Goal: Task Accomplishment & Management: Manage account settings

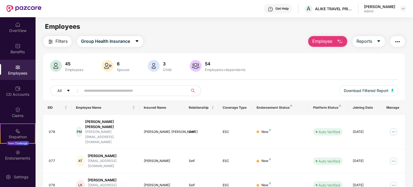
click at [160, 64] on div at bounding box center [154, 66] width 14 height 13
click at [158, 64] on img at bounding box center [154, 66] width 12 height 12
click at [124, 89] on input "text" at bounding box center [132, 91] width 97 height 8
click at [109, 62] on img at bounding box center [108, 66] width 12 height 12
click at [58, 63] on img at bounding box center [56, 66] width 12 height 12
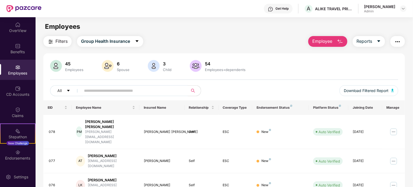
click at [58, 63] on img at bounding box center [56, 66] width 12 height 12
click at [69, 90] on icon "caret-down" at bounding box center [68, 91] width 4 height 4
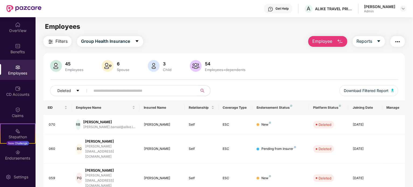
click at [249, 61] on div "45 Employees 6 Spouse 3 Child 54 Employees+dependents" at bounding box center [224, 66] width 348 height 13
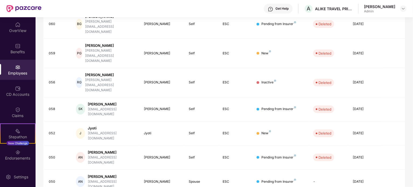
scroll to position [143, 0]
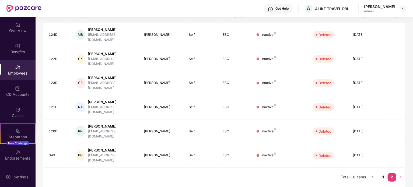
scroll to position [65, 0]
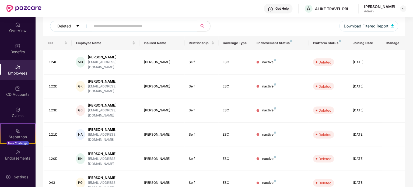
click at [107, 26] on input "text" at bounding box center [141, 26] width 97 height 8
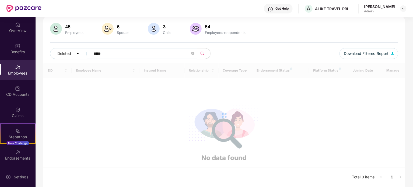
scroll to position [37, 0]
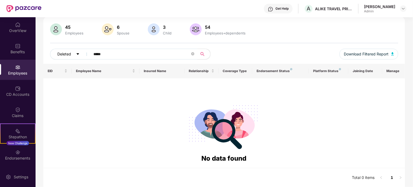
type input "*****"
click at [77, 51] on button "Deleted" at bounding box center [71, 54] width 42 height 11
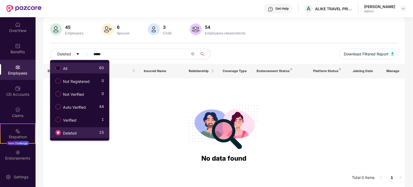
click at [65, 67] on span "All" at bounding box center [65, 69] width 9 height 6
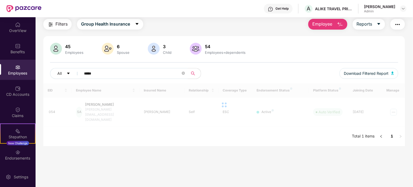
scroll to position [17, 0]
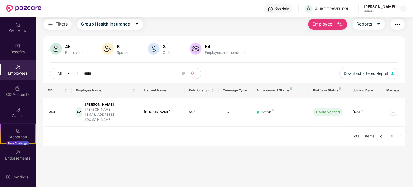
click at [325, 26] on span "Employee" at bounding box center [322, 24] width 20 height 7
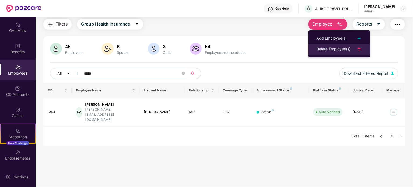
click at [327, 48] on div "Delete Employee(s)" at bounding box center [333, 49] width 34 height 6
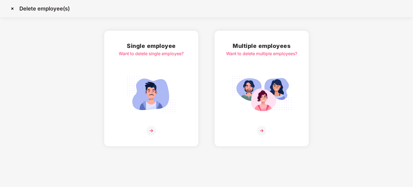
click at [151, 129] on img at bounding box center [151, 131] width 10 height 10
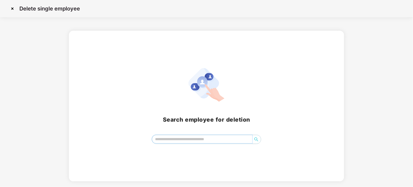
click at [173, 140] on input "search" at bounding box center [202, 139] width 100 height 8
click at [176, 137] on input "*****" at bounding box center [202, 139] width 100 height 8
type input "*"
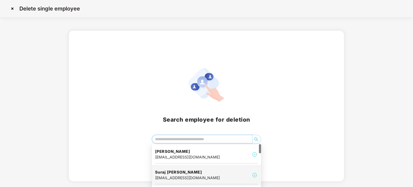
click at [177, 177] on div "suraj@alike.io" at bounding box center [187, 178] width 65 height 6
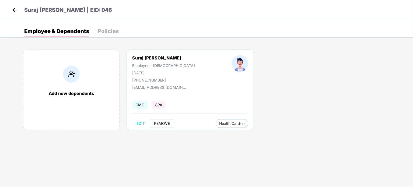
click at [160, 122] on span "REMOVE" at bounding box center [162, 123] width 16 height 4
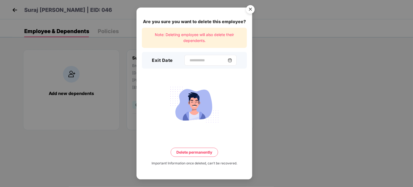
click at [232, 60] on img at bounding box center [230, 60] width 4 height 4
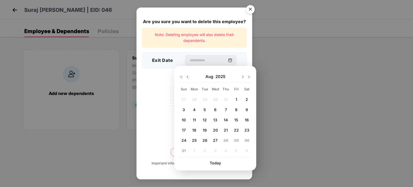
click at [187, 75] on img at bounding box center [187, 77] width 4 height 4
click at [206, 141] on span "29" at bounding box center [204, 140] width 5 height 5
type input "**********"
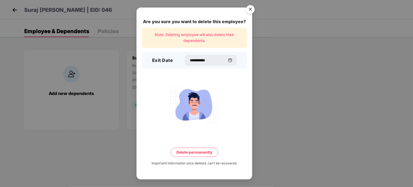
click at [198, 156] on button "Delete permanently" at bounding box center [194, 152] width 47 height 9
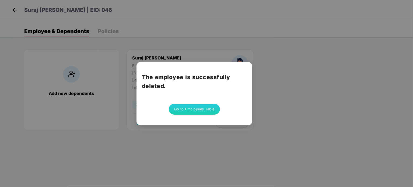
click at [201, 108] on button "Go to Employees Table" at bounding box center [194, 109] width 51 height 11
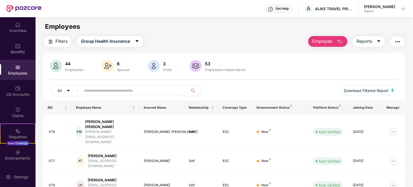
click at [110, 87] on input "text" at bounding box center [132, 91] width 97 height 8
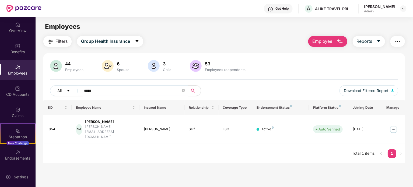
type input "*****"
click at [333, 41] on button "Employee" at bounding box center [327, 41] width 39 height 11
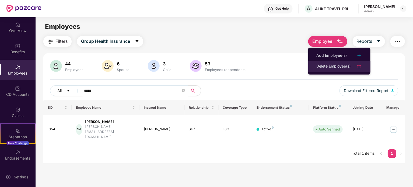
click at [323, 68] on div "Delete Employee(s)" at bounding box center [333, 66] width 34 height 6
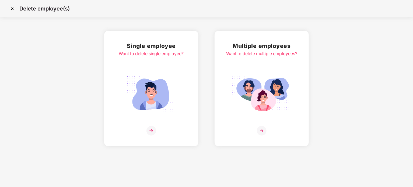
click at [150, 129] on img at bounding box center [151, 131] width 10 height 10
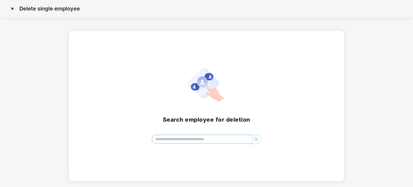
click at [172, 138] on input "search" at bounding box center [202, 139] width 100 height 8
click at [258, 138] on icon "search" at bounding box center [256, 139] width 4 height 4
click at [191, 138] on input "**********" at bounding box center [202, 139] width 100 height 8
type input "*"
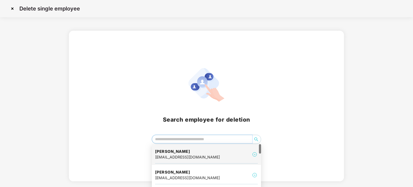
type input "*"
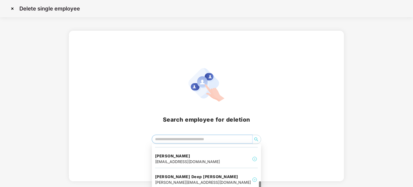
scroll to position [357, 0]
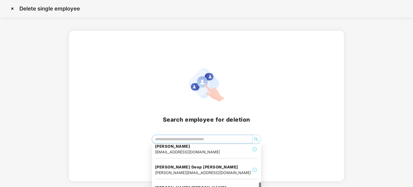
drag, startPoint x: 260, startPoint y: 147, endPoint x: 262, endPoint y: 185, distance: 38.3
click at [262, 185] on body "Delete single employee Search employee for deletion Logi Kumar Avinash Thapa Su…" at bounding box center [206, 93] width 413 height 187
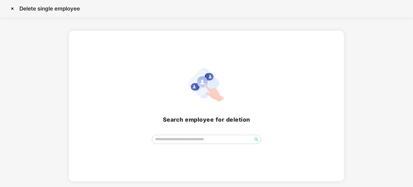
click at [400, 77] on div "Search employee for deletion" at bounding box center [206, 106] width 413 height 151
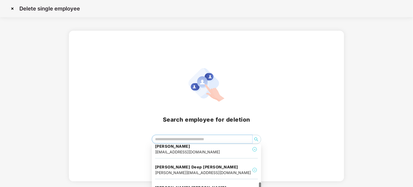
click at [237, 136] on input "search" at bounding box center [202, 139] width 100 height 8
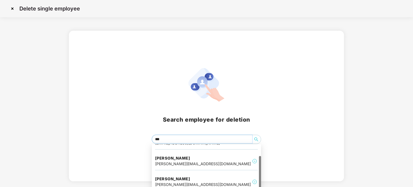
scroll to position [0, 0]
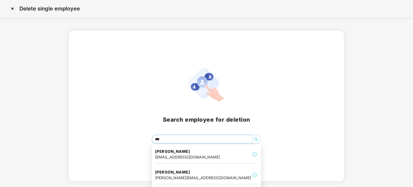
type input "****"
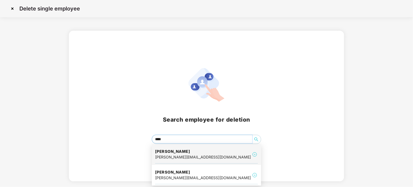
click at [180, 156] on div "sonia@alike.io" at bounding box center [203, 157] width 96 height 6
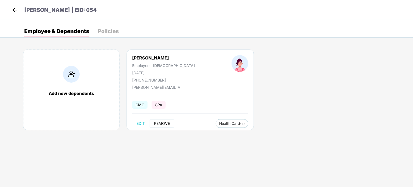
click at [165, 119] on button "REMOVE" at bounding box center [162, 123] width 24 height 9
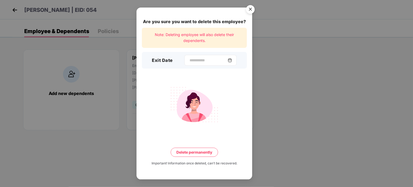
click at [232, 61] on img at bounding box center [230, 60] width 4 height 4
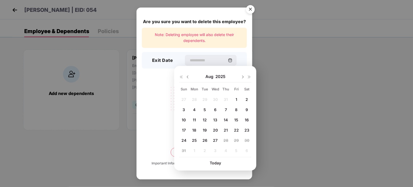
click at [189, 78] on img at bounding box center [187, 77] width 4 height 4
click at [207, 141] on div "29" at bounding box center [205, 140] width 8 height 8
type input "**********"
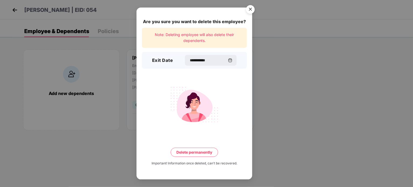
click at [210, 151] on button "Delete permanently" at bounding box center [194, 152] width 47 height 9
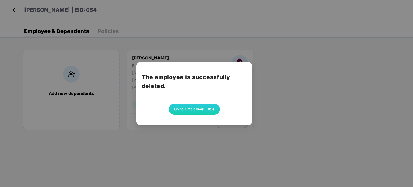
click at [194, 107] on button "Go to Employees Table" at bounding box center [194, 109] width 51 height 11
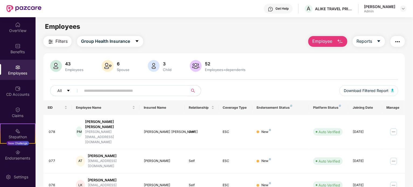
click at [329, 43] on span "Employee" at bounding box center [322, 41] width 20 height 7
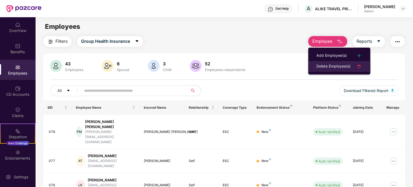
click at [322, 66] on div "Delete Employee(s)" at bounding box center [333, 66] width 34 height 6
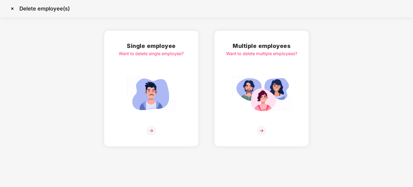
click at [150, 128] on img at bounding box center [151, 131] width 10 height 10
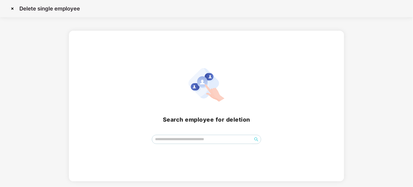
click at [182, 133] on div "Search employee for deletion" at bounding box center [206, 106] width 262 height 76
click at [184, 138] on input "search" at bounding box center [202, 139] width 100 height 8
type input "*"
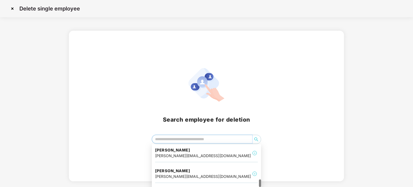
scroll to position [315, 0]
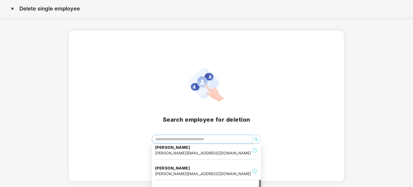
drag, startPoint x: 260, startPoint y: 149, endPoint x: 265, endPoint y: 185, distance: 35.9
click at [265, 185] on body "Delete single employee Search employee for deletion Logi Kumar Avinash Thapa Mo…" at bounding box center [206, 93] width 413 height 187
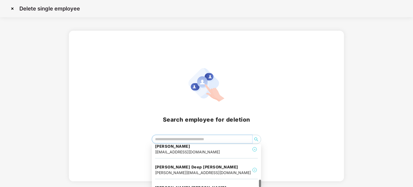
scroll to position [359, 0]
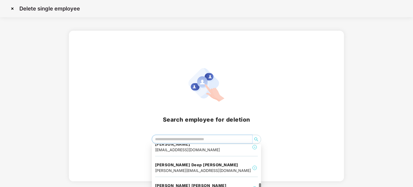
drag, startPoint x: 260, startPoint y: 181, endPoint x: 260, endPoint y: 185, distance: 3.5
click at [260, 185] on div at bounding box center [260, 186] width 2 height 7
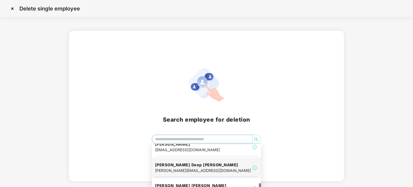
click at [224, 159] on div "Simar Deep kaur simar@alike.io" at bounding box center [206, 168] width 103 height 18
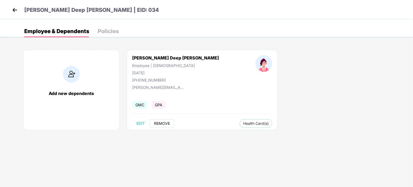
click at [163, 123] on span "REMOVE" at bounding box center [162, 123] width 16 height 4
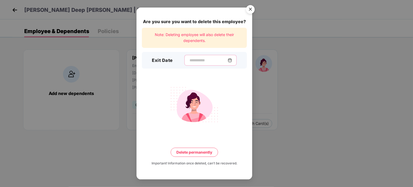
click at [192, 63] on input at bounding box center [208, 61] width 39 height 6
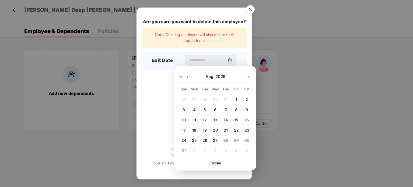
click at [187, 77] on img at bounding box center [187, 77] width 4 height 4
click at [204, 141] on span "29" at bounding box center [204, 140] width 5 height 5
type input "**********"
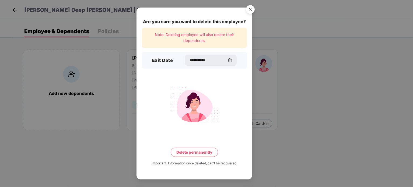
click at [210, 154] on button "Delete permanently" at bounding box center [194, 152] width 47 height 9
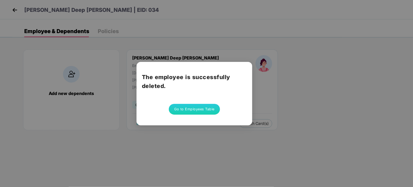
click at [196, 106] on button "Go to Employees Table" at bounding box center [194, 109] width 51 height 11
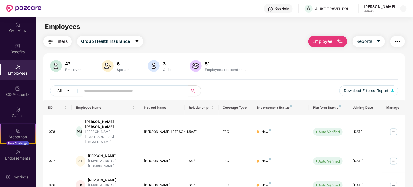
click at [321, 38] on span "Employee" at bounding box center [322, 41] width 20 height 7
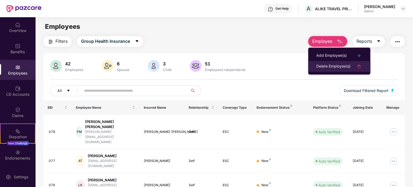
click at [323, 66] on div "Delete Employee(s)" at bounding box center [333, 66] width 34 height 6
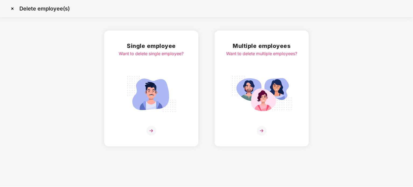
click at [151, 132] on img at bounding box center [151, 131] width 10 height 10
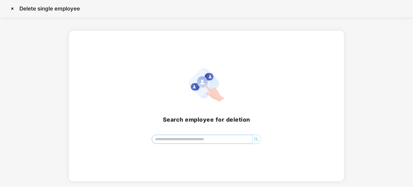
click at [167, 141] on input "search" at bounding box center [202, 139] width 100 height 8
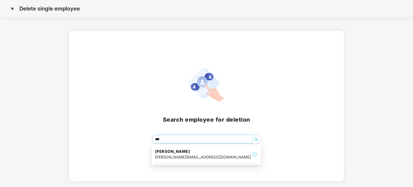
type input "****"
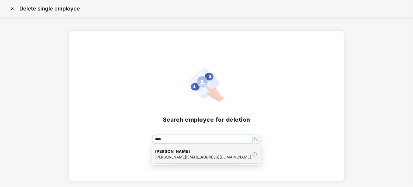
click at [167, 154] on div "franklin@alike.io" at bounding box center [203, 157] width 96 height 6
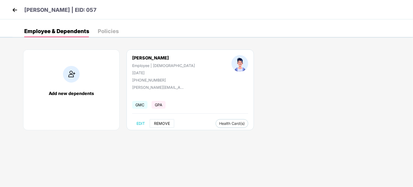
click at [158, 122] on span "REMOVE" at bounding box center [162, 123] width 16 height 4
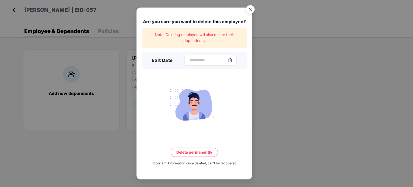
click at [232, 60] on img at bounding box center [230, 60] width 4 height 4
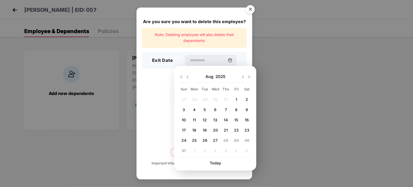
click at [189, 78] on img at bounding box center [187, 77] width 4 height 4
click at [203, 140] on span "29" at bounding box center [204, 140] width 5 height 5
type input "**********"
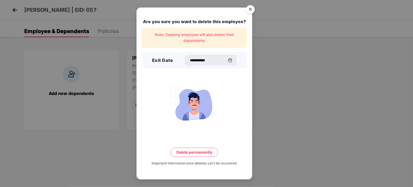
click at [206, 151] on button "Delete permanently" at bounding box center [194, 152] width 47 height 9
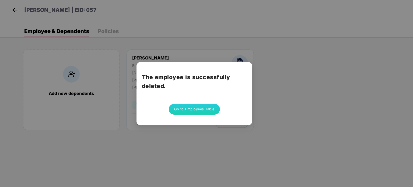
click at [192, 112] on button "Go to Employees Table" at bounding box center [194, 109] width 51 height 11
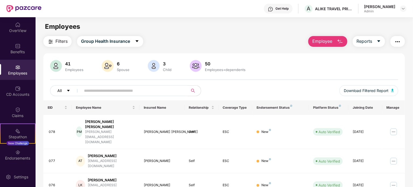
click at [68, 89] on icon "caret-down" at bounding box center [68, 91] width 4 height 4
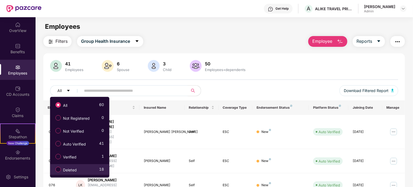
click at [63, 166] on label "Deleted" at bounding box center [67, 169] width 29 height 9
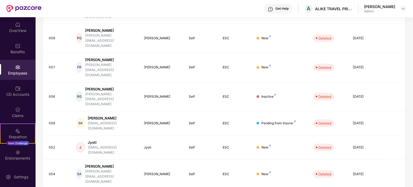
scroll to position [143, 0]
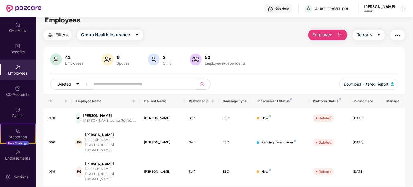
scroll to position [0, 0]
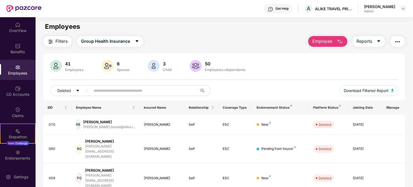
click at [125, 90] on input "text" at bounding box center [141, 91] width 97 height 8
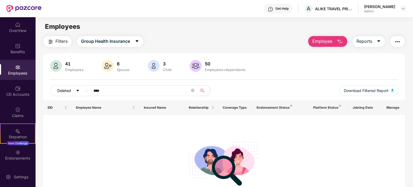
type input "****"
click at [74, 91] on button "Deleted" at bounding box center [71, 90] width 42 height 11
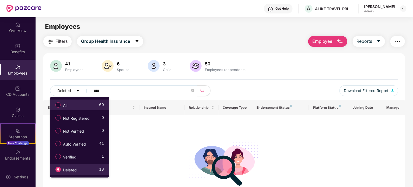
click at [64, 108] on label "All" at bounding box center [62, 104] width 19 height 9
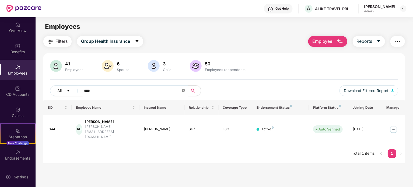
click at [183, 91] on icon "close-circle" at bounding box center [183, 90] width 3 height 3
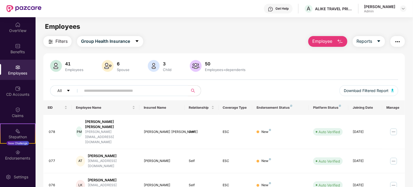
click at [227, 90] on div "All Download Filtered Report" at bounding box center [224, 92] width 348 height 15
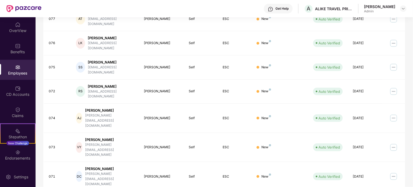
scroll to position [143, 0]
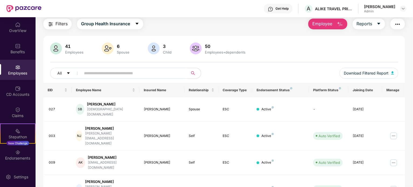
scroll to position [0, 0]
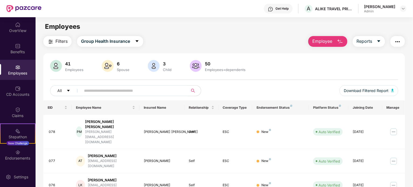
click at [93, 93] on input "text" at bounding box center [132, 91] width 97 height 8
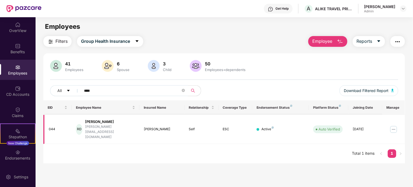
type input "****"
click at [93, 122] on div "Ruth Dmello" at bounding box center [110, 121] width 50 height 5
click at [313, 44] on span "Employee" at bounding box center [322, 41] width 20 height 7
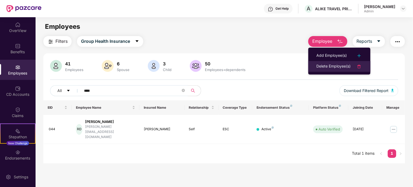
click at [323, 67] on div "Delete Employee(s)" at bounding box center [333, 66] width 34 height 6
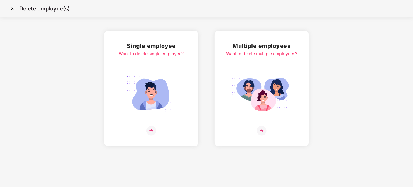
click at [149, 130] on img at bounding box center [151, 131] width 10 height 10
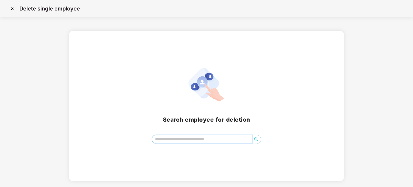
click at [191, 141] on input "search" at bounding box center [202, 139] width 100 height 8
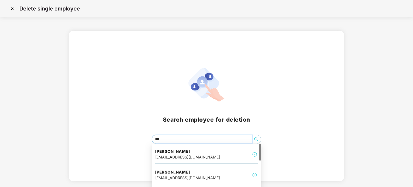
type input "****"
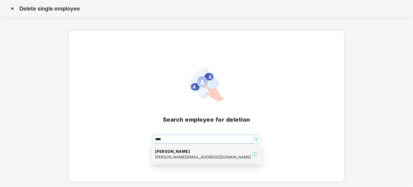
click at [158, 154] on div "ruth@alike.io" at bounding box center [203, 157] width 96 height 6
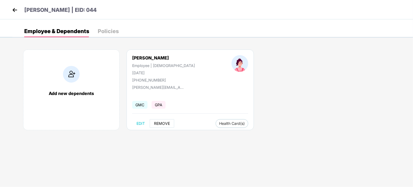
click at [163, 123] on span "REMOVE" at bounding box center [162, 123] width 16 height 4
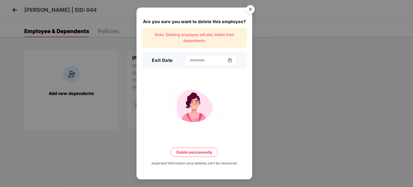
click at [184, 65] on div at bounding box center [210, 60] width 52 height 11
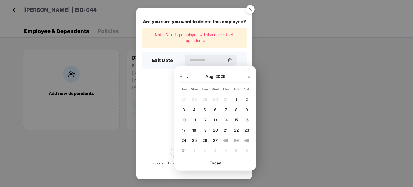
click at [189, 76] on img at bounding box center [187, 77] width 4 height 4
click at [205, 137] on div "29" at bounding box center [205, 140] width 8 height 8
type input "**********"
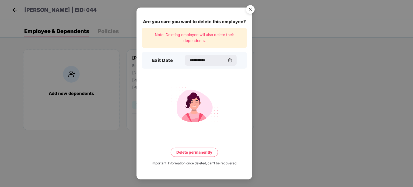
click at [210, 150] on button "Delete permanently" at bounding box center [194, 152] width 47 height 9
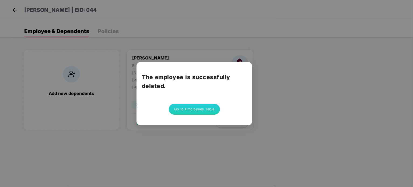
click at [204, 105] on button "Go to Employees Table" at bounding box center [194, 109] width 51 height 11
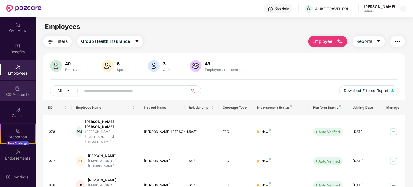
click at [16, 92] on div "CD Accounts" at bounding box center [18, 94] width 36 height 5
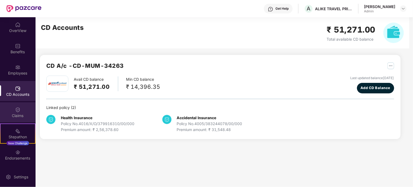
click at [17, 105] on div "Claims" at bounding box center [18, 112] width 36 height 20
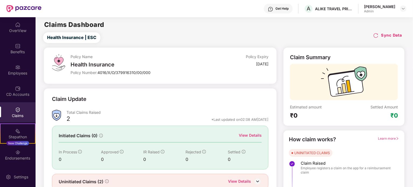
click at [23, 87] on div "CD Accounts" at bounding box center [18, 91] width 36 height 20
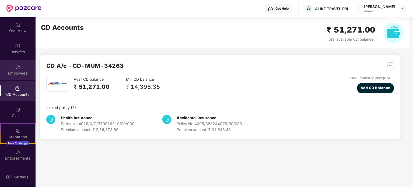
click at [20, 65] on div "Employees" at bounding box center [18, 70] width 36 height 20
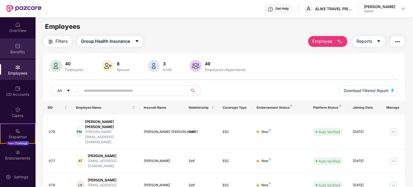
click at [18, 51] on div "Benefits" at bounding box center [18, 51] width 36 height 5
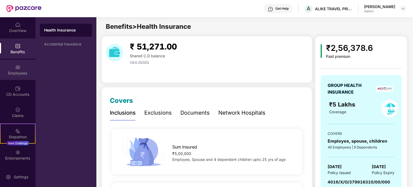
click at [17, 70] on div "Employees" at bounding box center [18, 70] width 36 height 20
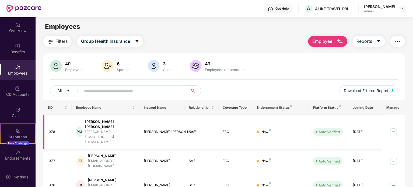
click at [96, 123] on div "[PERSON_NAME] [PERSON_NAME]" at bounding box center [110, 124] width 50 height 10
